Goal: Find contact information: Find contact information

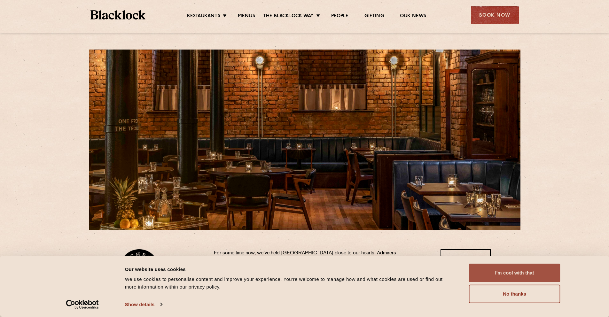
click at [522, 274] on button "I'm cool with that" at bounding box center [514, 273] width 91 height 19
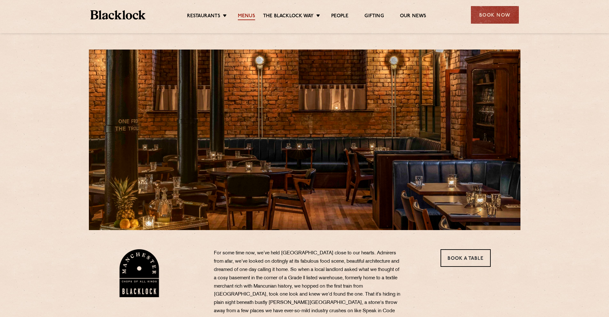
click at [248, 14] on link "Menus" at bounding box center [246, 16] width 17 height 7
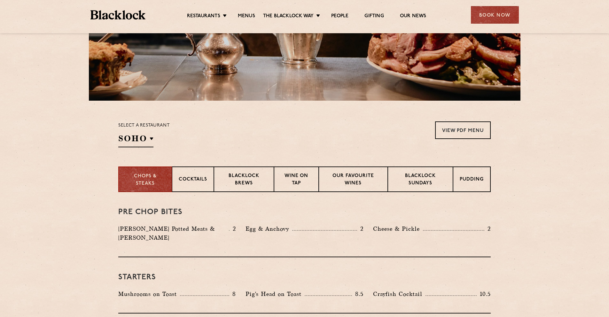
scroll to position [151, 0]
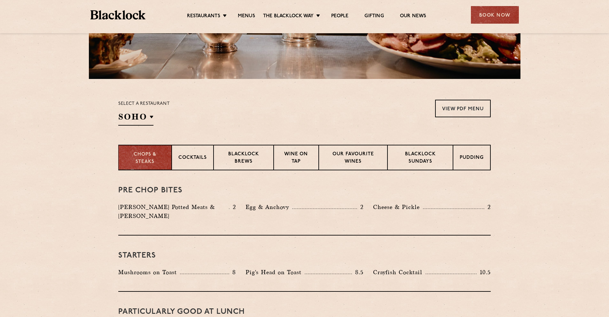
click at [157, 160] on p "Chops & Steaks" at bounding box center [145, 158] width 40 height 14
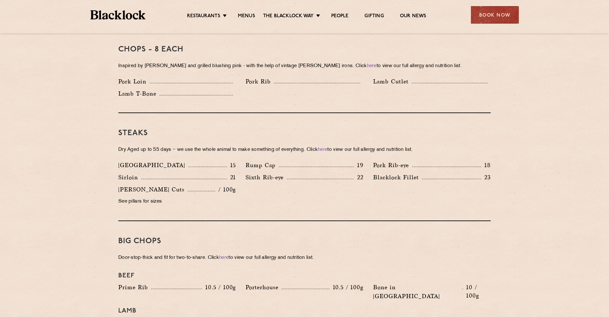
scroll to position [0, 0]
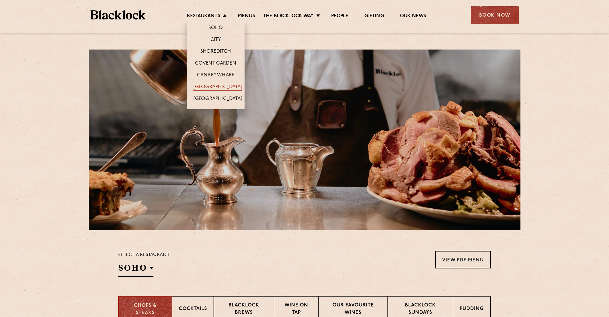
click at [222, 84] on link "[GEOGRAPHIC_DATA]" at bounding box center [217, 87] width 49 height 7
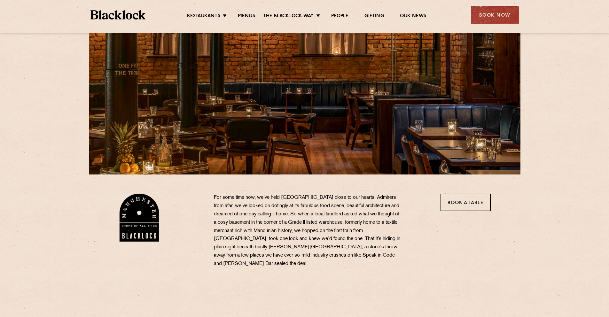
scroll to position [161, 0]
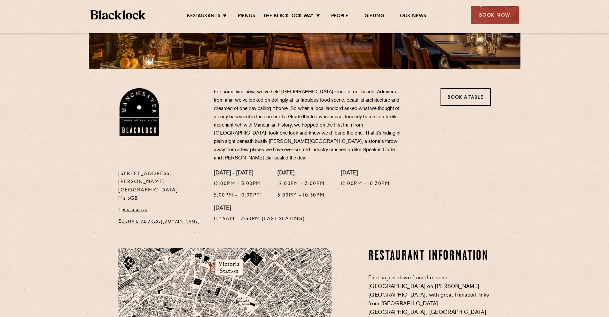
drag, startPoint x: 240, startPoint y: 174, endPoint x: 269, endPoint y: 176, distance: 28.5
click at [262, 180] on p "12:00pm - 3:00pm" at bounding box center [238, 184] width 48 height 8
click at [494, 18] on div "Book Now" at bounding box center [495, 15] width 48 height 18
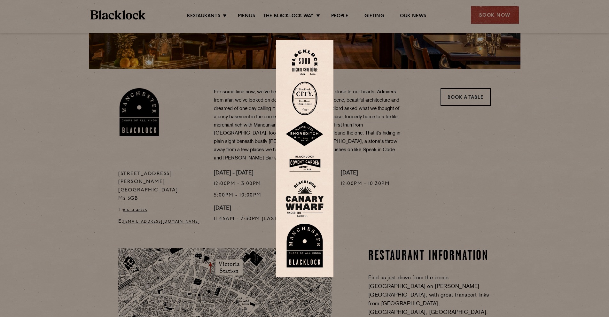
click at [304, 247] on img at bounding box center [305, 246] width 38 height 44
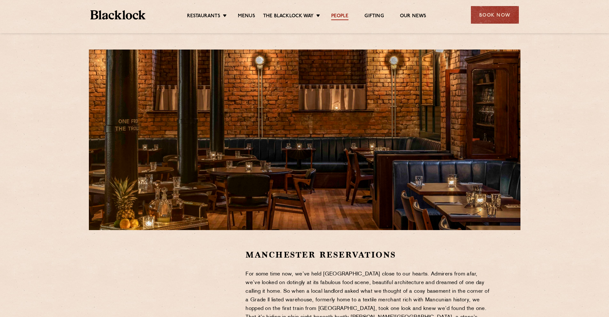
click at [341, 13] on link "People" at bounding box center [339, 16] width 17 height 7
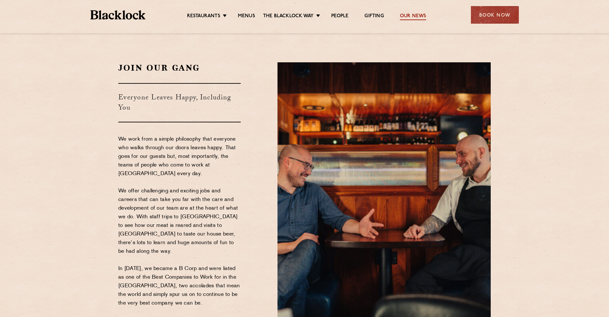
click at [414, 16] on link "Our News" at bounding box center [413, 16] width 27 height 7
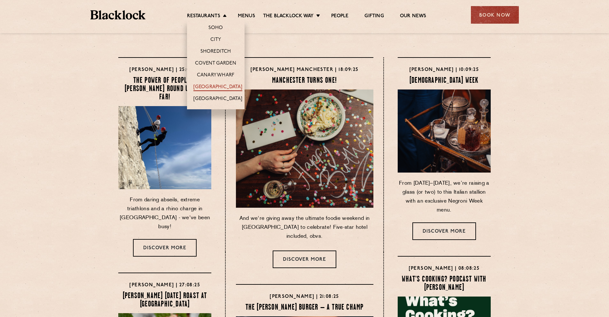
click at [217, 88] on link "[GEOGRAPHIC_DATA]" at bounding box center [217, 87] width 49 height 7
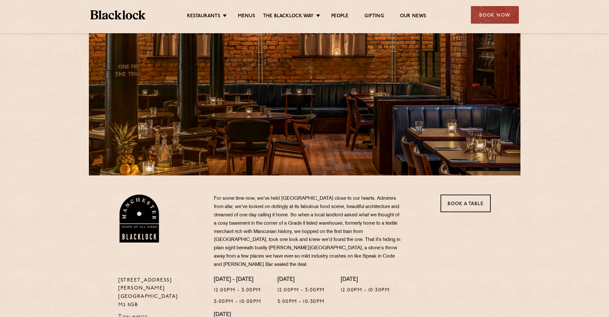
scroll to position [147, 0]
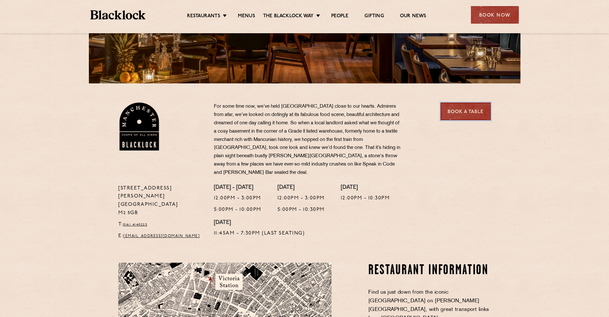
click at [448, 115] on link "Book a Table" at bounding box center [466, 112] width 50 height 18
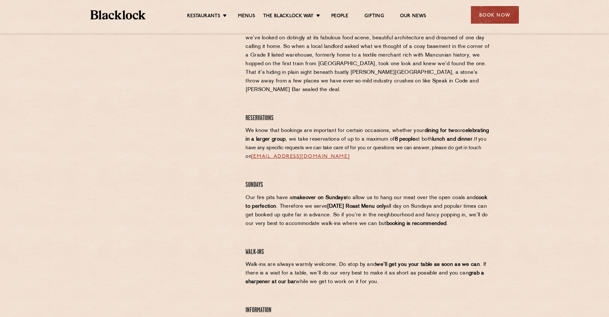
scroll to position [169, 0]
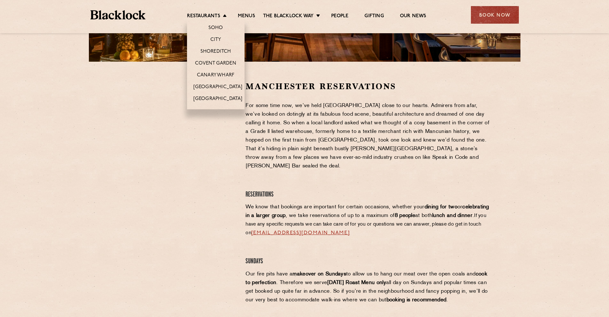
click at [211, 83] on li "[GEOGRAPHIC_DATA]" at bounding box center [216, 87] width 58 height 12
click at [211, 86] on link "[GEOGRAPHIC_DATA]" at bounding box center [217, 87] width 49 height 7
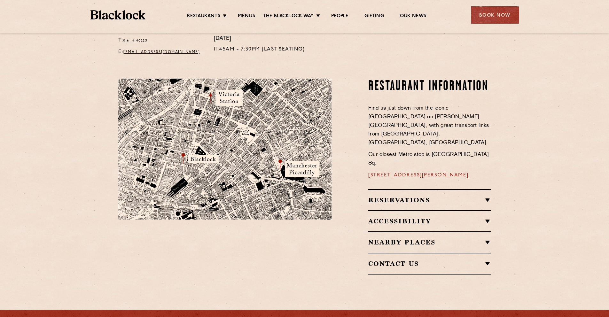
scroll to position [345, 0]
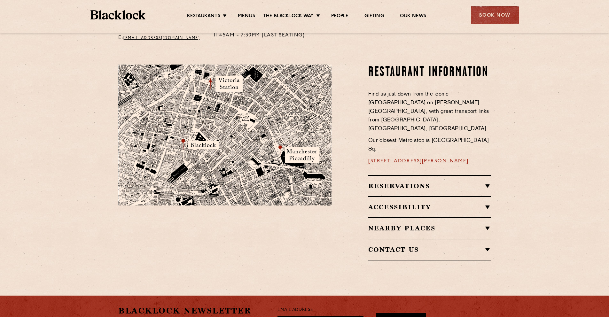
click at [387, 239] on div "Contact Us T: [PHONE_NUMBER] E: [EMAIL_ADDRESS][DOMAIN_NAME]" at bounding box center [429, 250] width 122 height 22
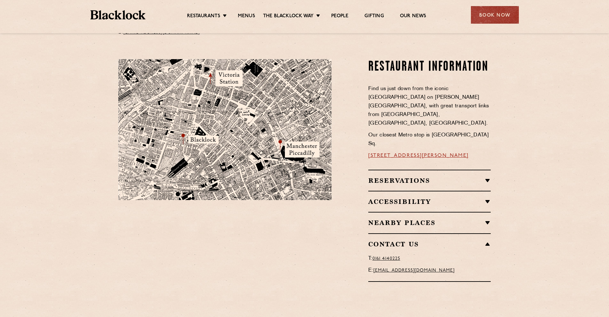
scroll to position [358, 0]
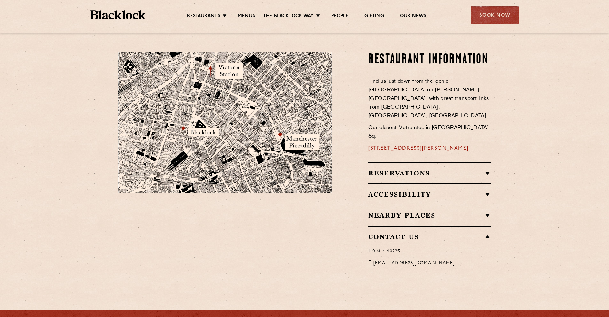
click at [386, 205] on div "Nearby Places Erst Nells Higher Ground Rudy’s Hawksmoor Old Trafford Schofield’…" at bounding box center [429, 215] width 122 height 21
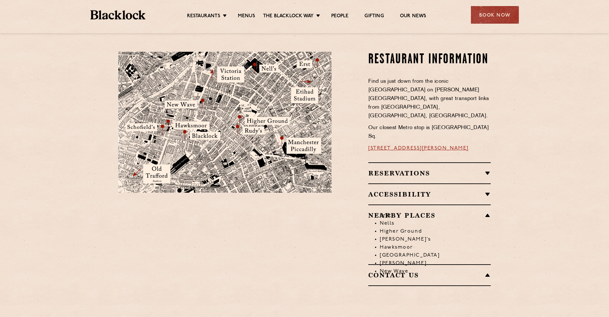
click at [385, 191] on h2 "Accessibility" at bounding box center [429, 195] width 122 height 8
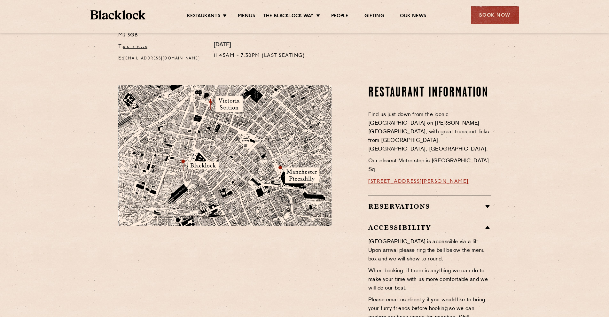
scroll to position [327, 0]
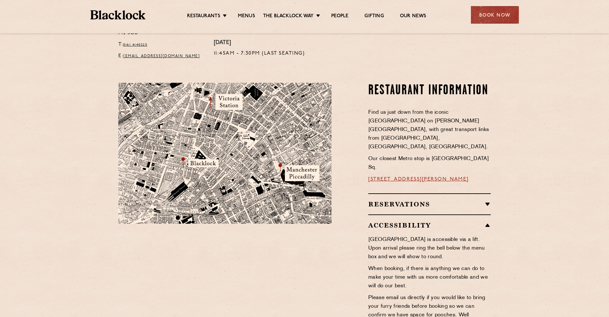
click at [407, 200] on h2 "Reservations" at bounding box center [429, 204] width 122 height 8
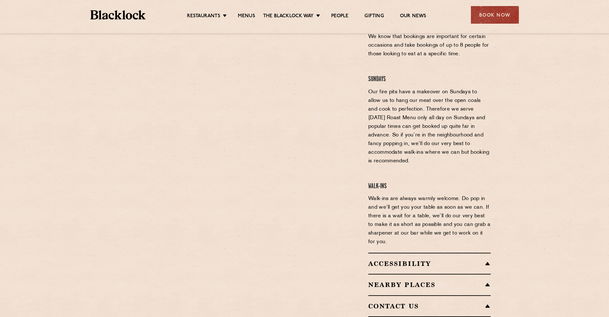
scroll to position [562, 0]
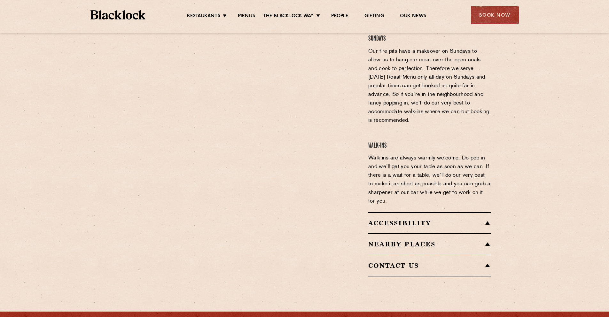
click at [408, 262] on h2 "Contact Us" at bounding box center [429, 266] width 122 height 8
click at [488, 262] on h2 "Contact Us" at bounding box center [429, 266] width 122 height 8
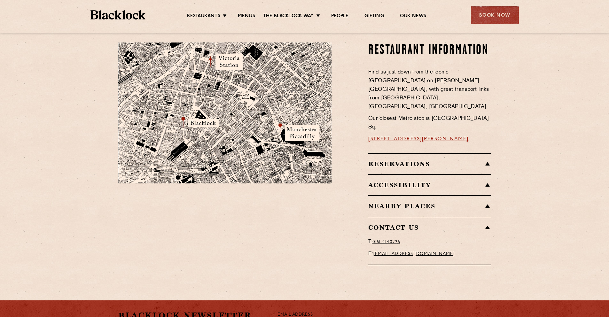
scroll to position [365, 0]
